Goal: Navigation & Orientation: Find specific page/section

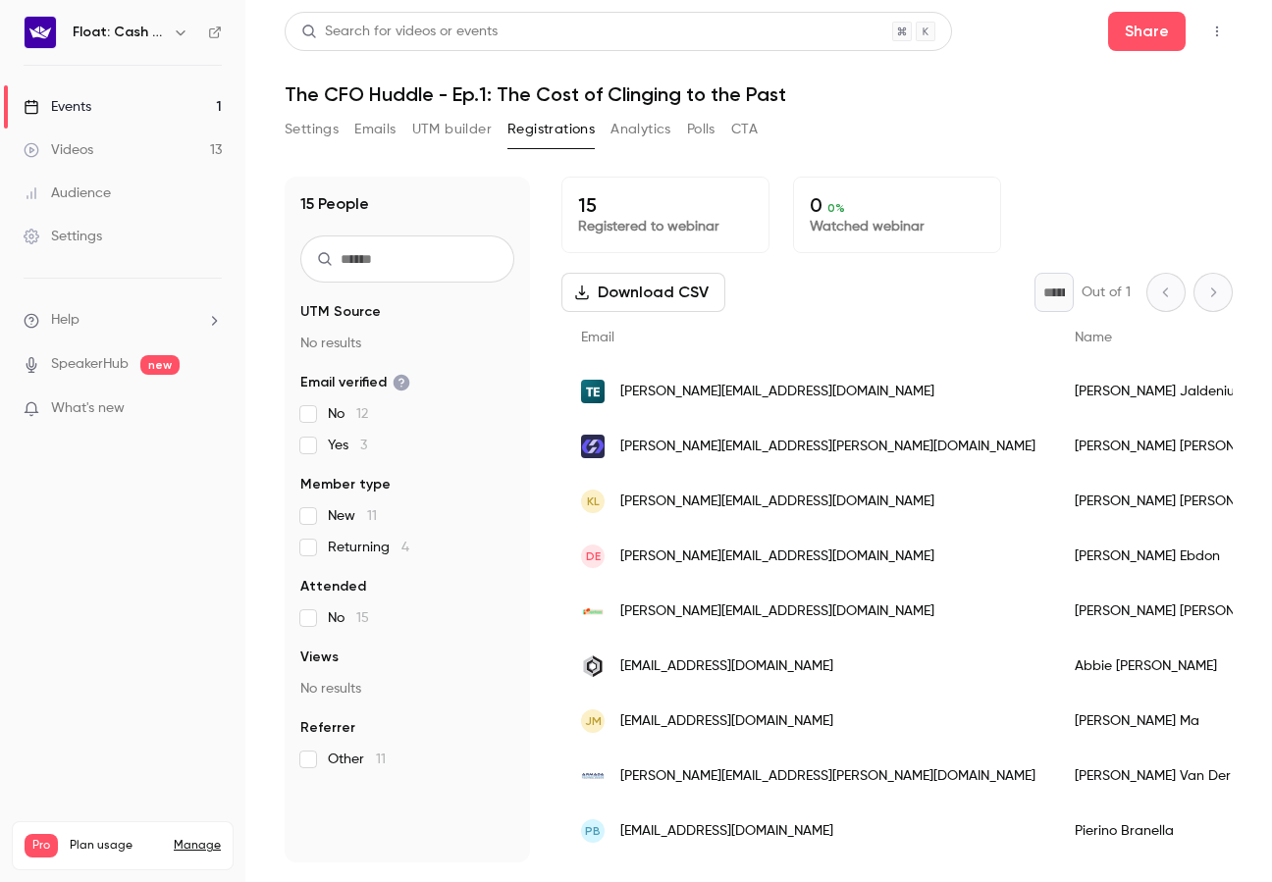
click at [93, 99] on link "Events 1" at bounding box center [122, 106] width 245 height 43
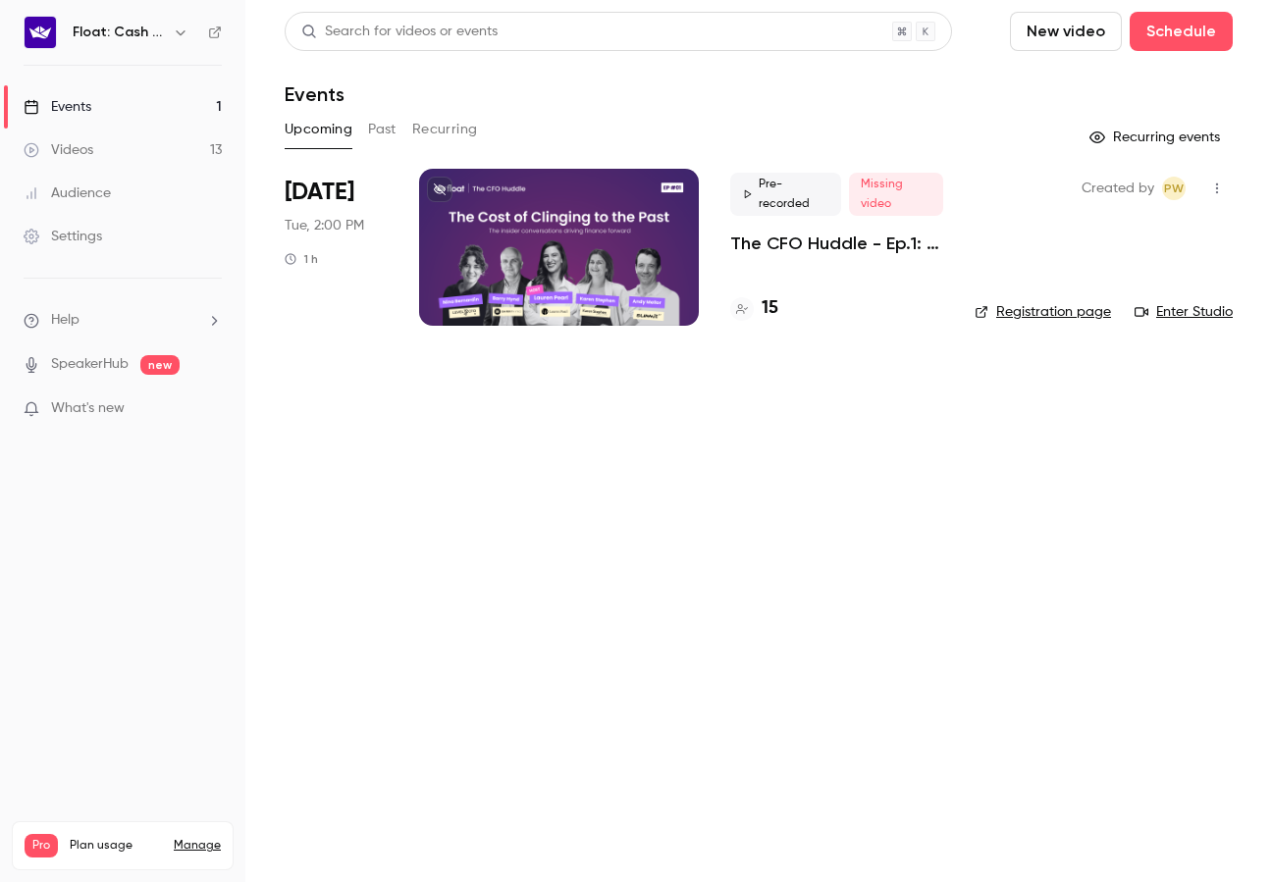
click at [1073, 310] on link "Registration page" at bounding box center [1042, 312] width 136 height 20
